Goal: Information Seeking & Learning: Understand process/instructions

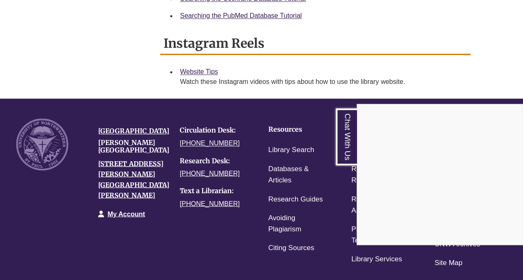
scroll to position [629, 0]
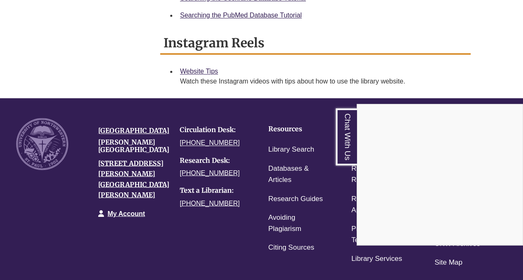
click at [283, 147] on div "Chat With Us" at bounding box center [261, 140] width 523 height 280
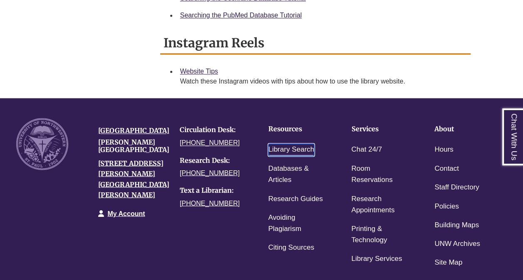
click at [286, 147] on link "Library Search" at bounding box center [291, 150] width 46 height 12
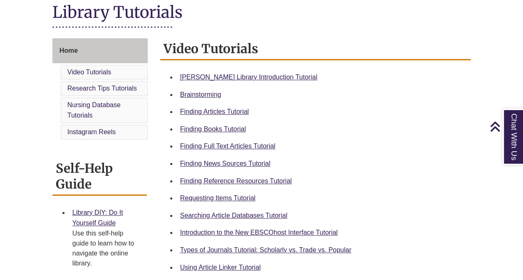
scroll to position [196, 0]
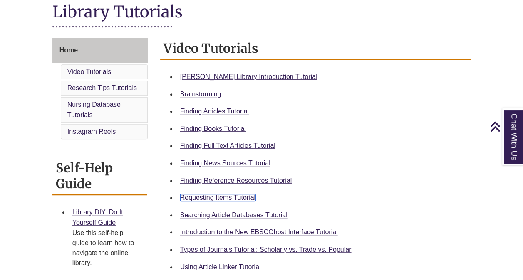
click at [243, 196] on link "Requesting Items Tutorial" at bounding box center [217, 197] width 75 height 7
